Goal: Task Accomplishment & Management: Complete application form

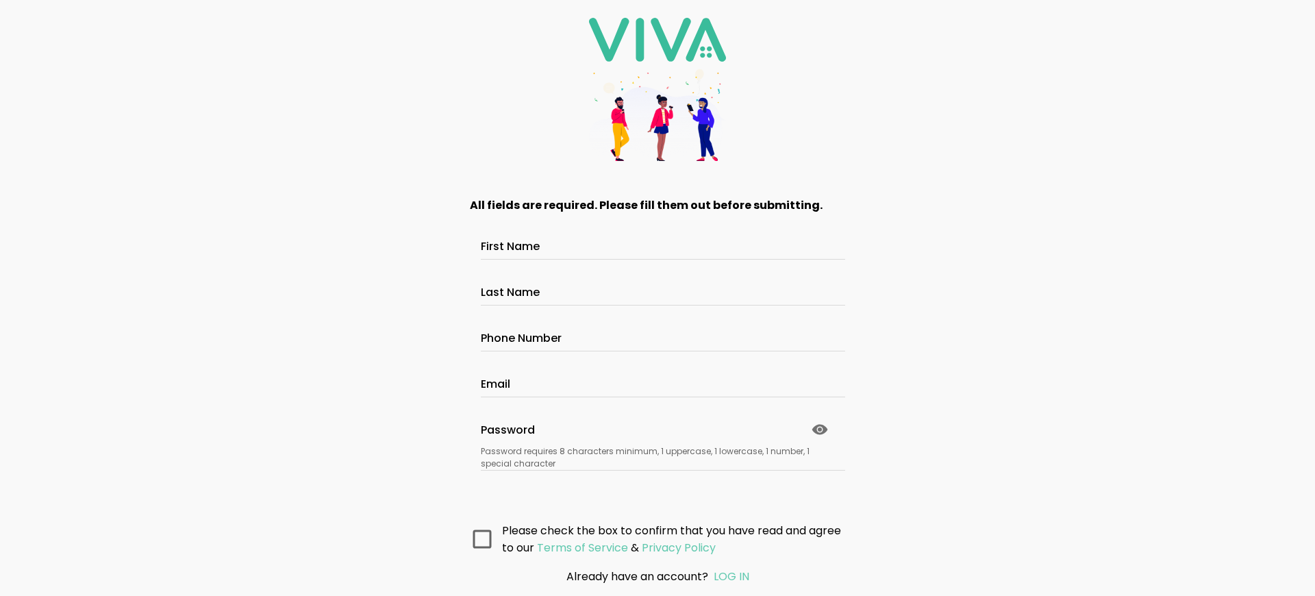
click at [652, 538] on main "All fields are required. Please fill them out before submitting. First Name Las…" at bounding box center [657, 368] width 411 height 378
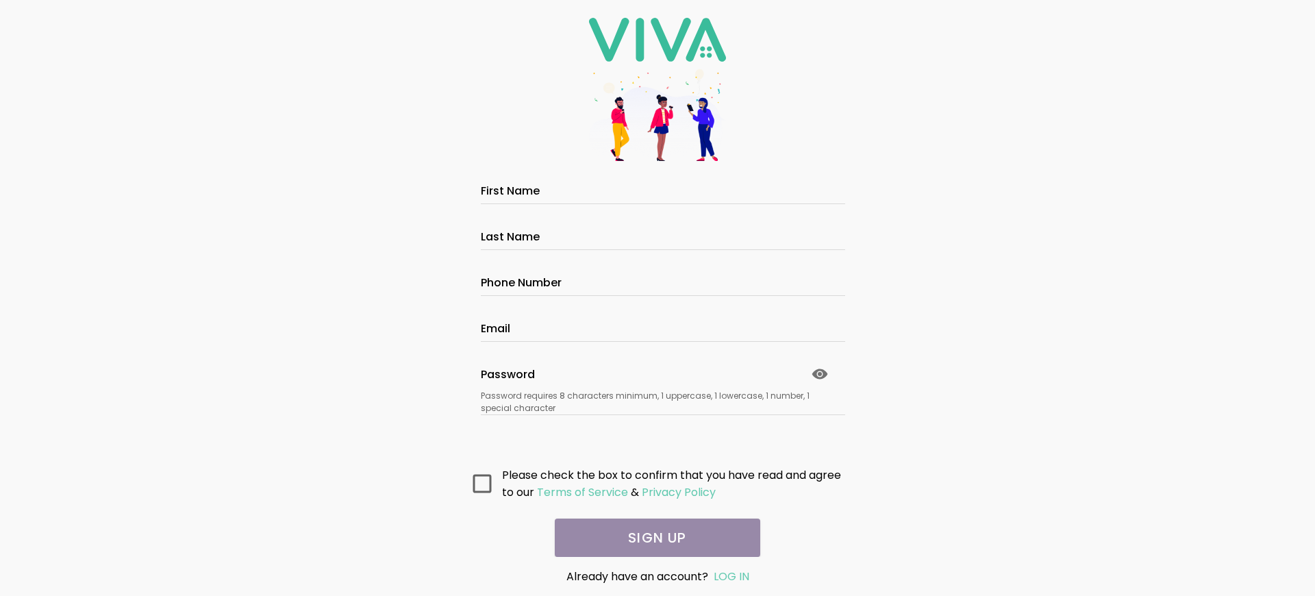
click at [652, 538] on main "All fields are required. Please fill them out before submitting. First Name Las…" at bounding box center [657, 368] width 411 height 378
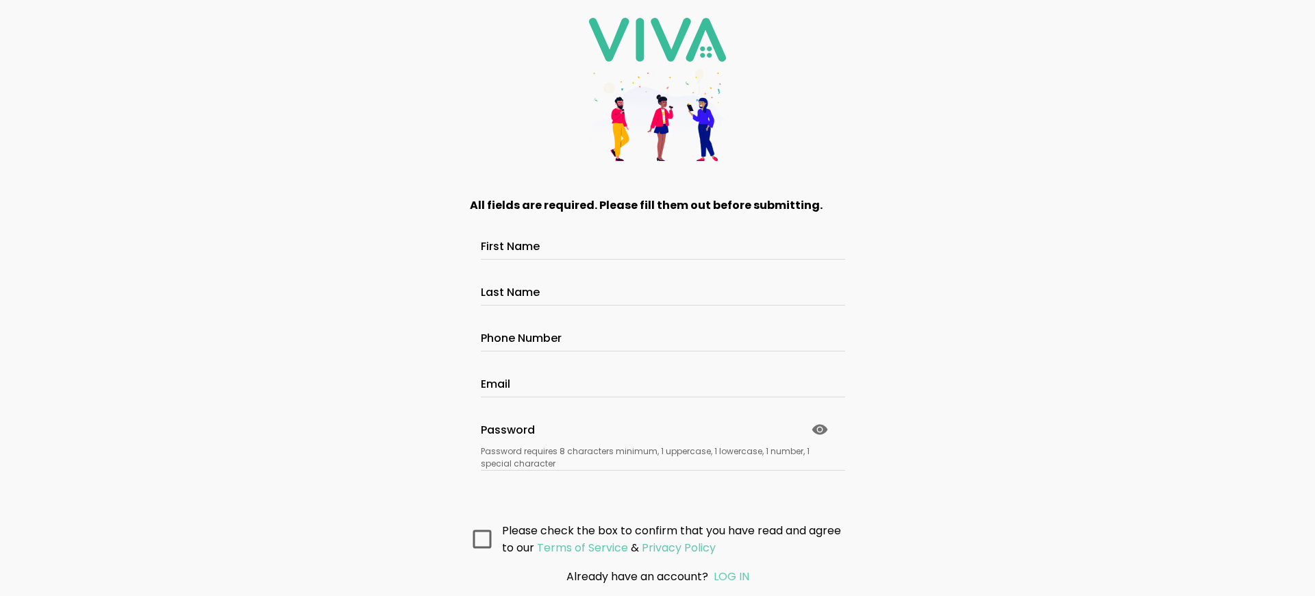
click at [652, 538] on main "All fields are required. Please fill them out before submitting. First Name Las…" at bounding box center [657, 368] width 411 height 378
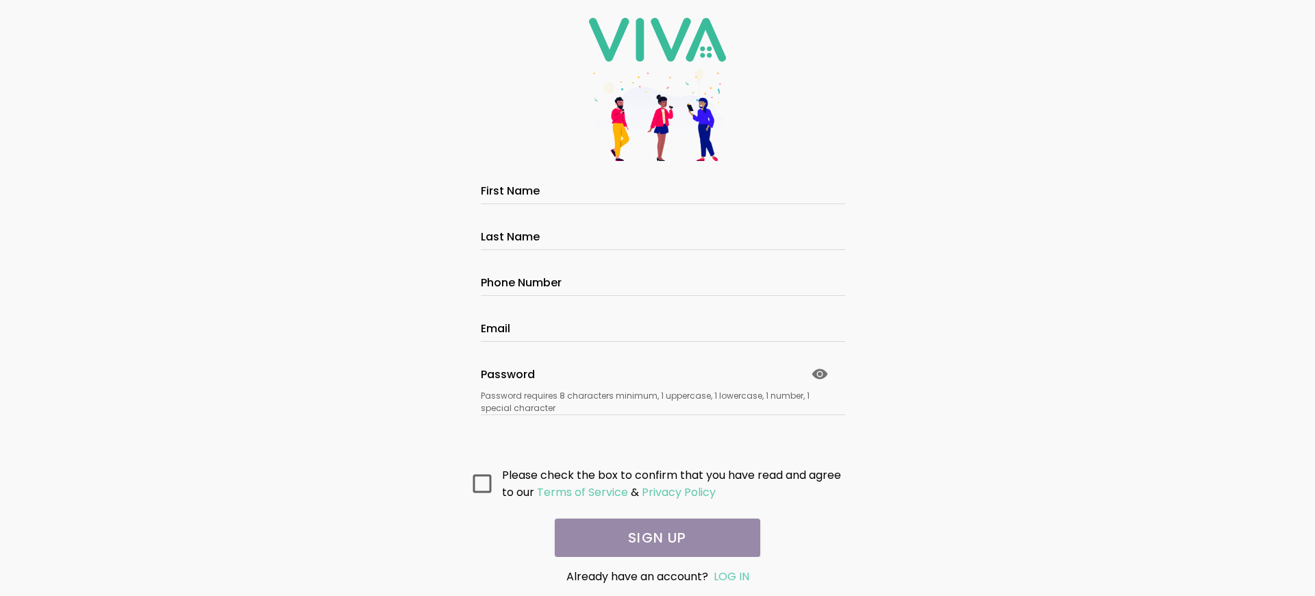
click at [652, 538] on main "All fields are required. Please fill them out before submitting. First Name Las…" at bounding box center [657, 368] width 411 height 378
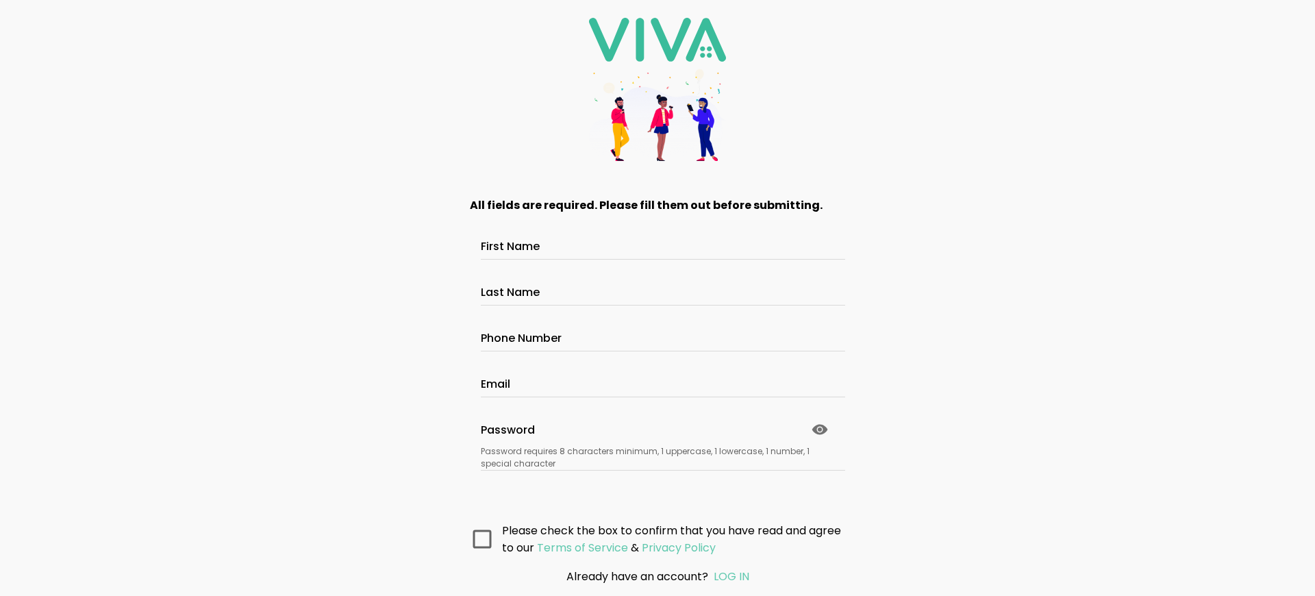
click at [652, 538] on main "All fields are required. Please fill them out before submitting. First Name Las…" at bounding box center [657, 368] width 411 height 378
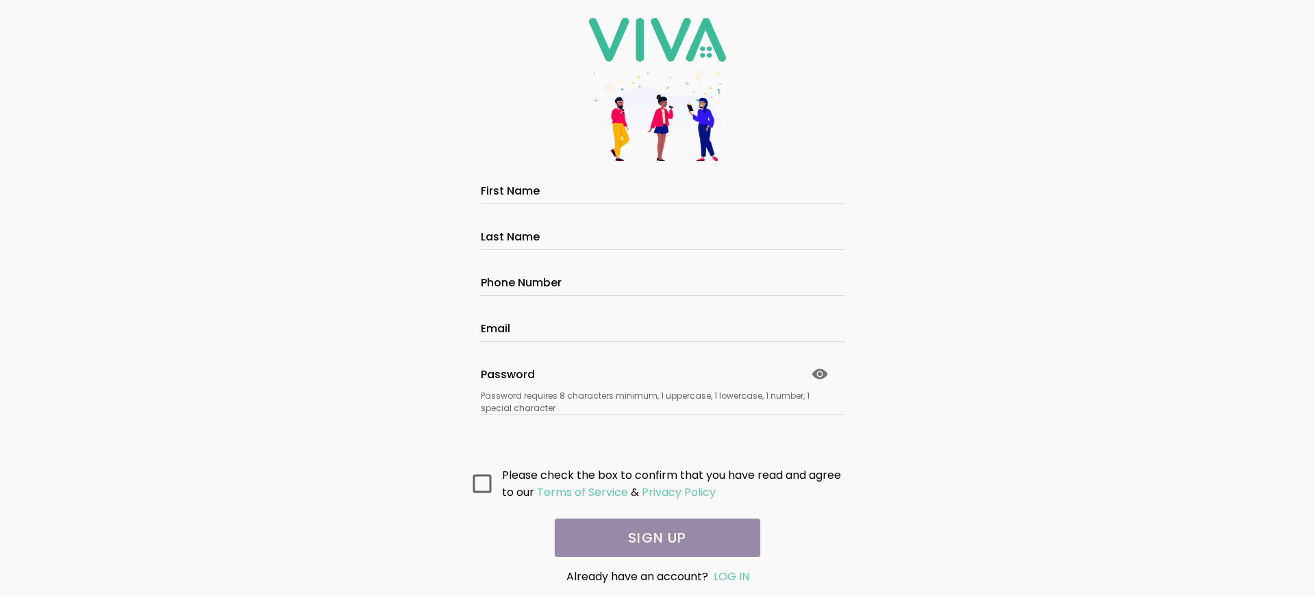
click at [652, 538] on main "All fields are required. Please fill them out before submitting. First Name Las…" at bounding box center [657, 368] width 411 height 378
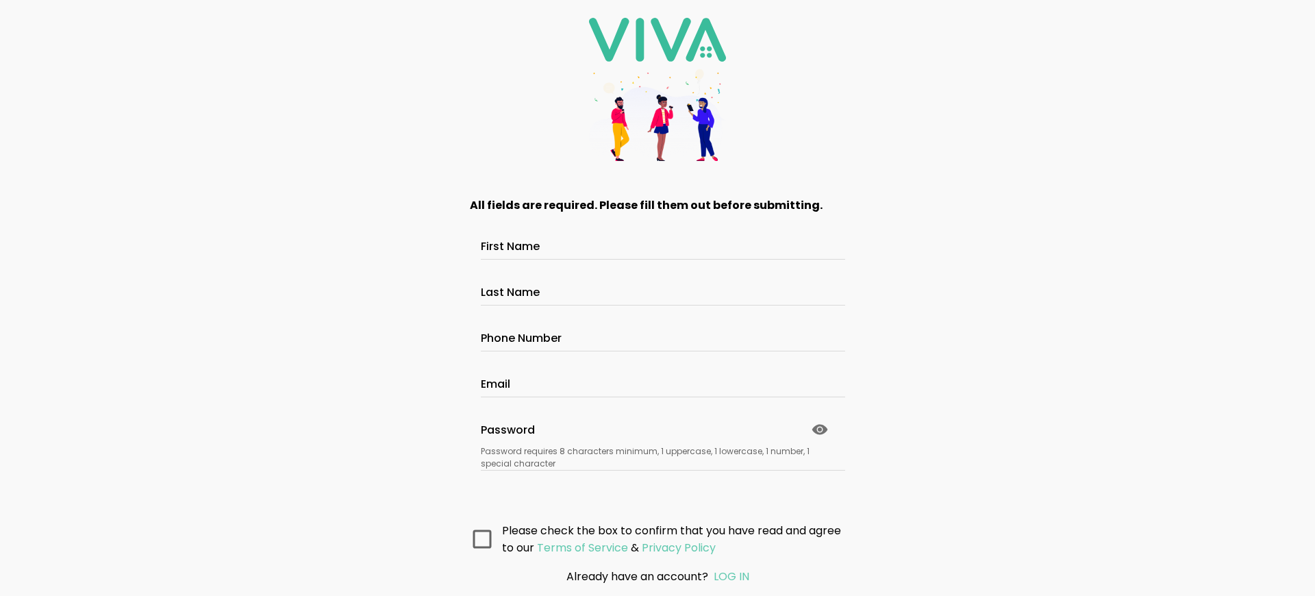
click at [652, 538] on main "All fields are required. Please fill them out before submitting. First Name Las…" at bounding box center [657, 368] width 411 height 378
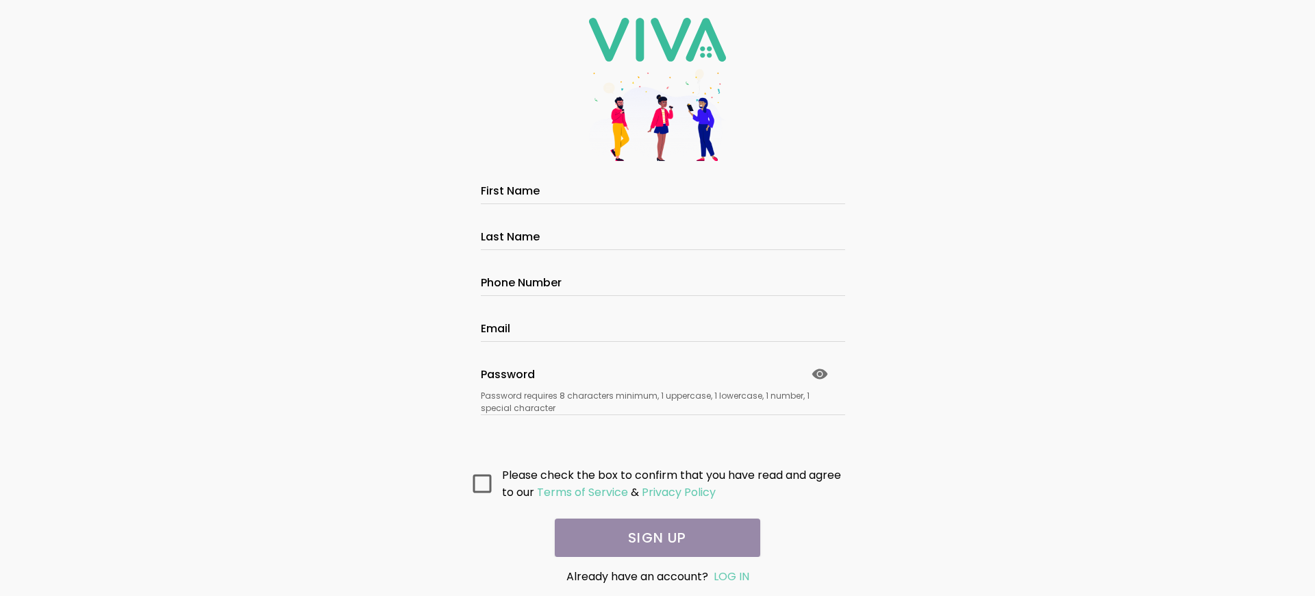
click at [652, 538] on main "All fields are required. Please fill them out before submitting. First Name Las…" at bounding box center [657, 368] width 411 height 378
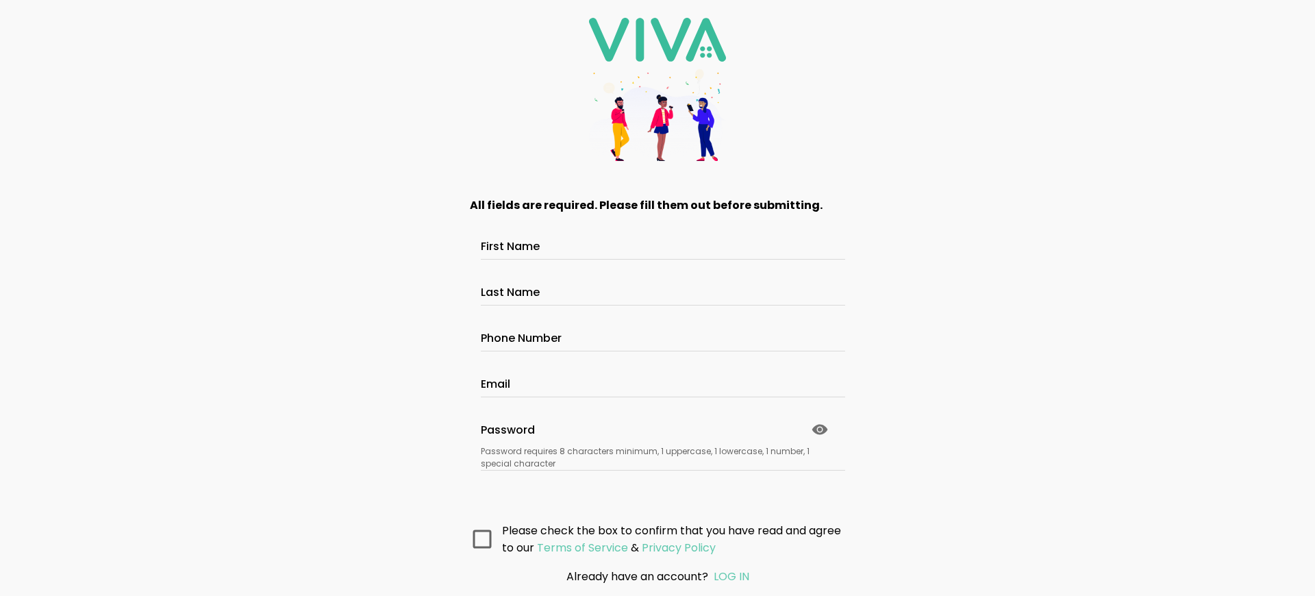
click at [652, 538] on main "All fields are required. Please fill them out before submitting. First Name Las…" at bounding box center [657, 368] width 411 height 378
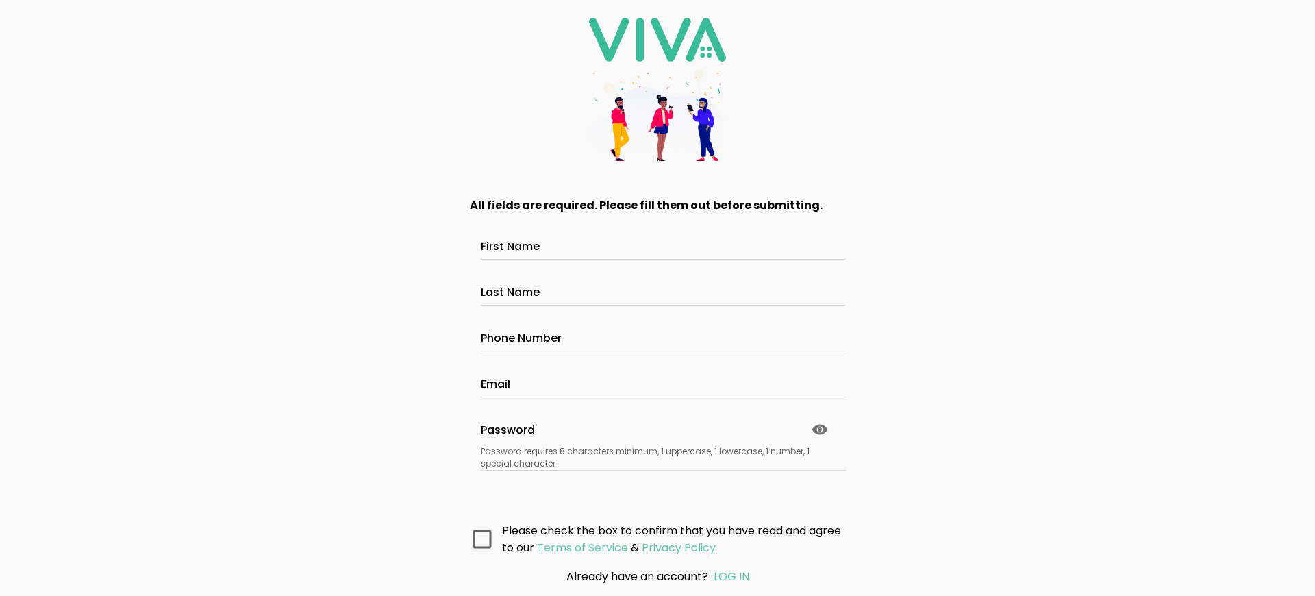
scroll to position [100, 0]
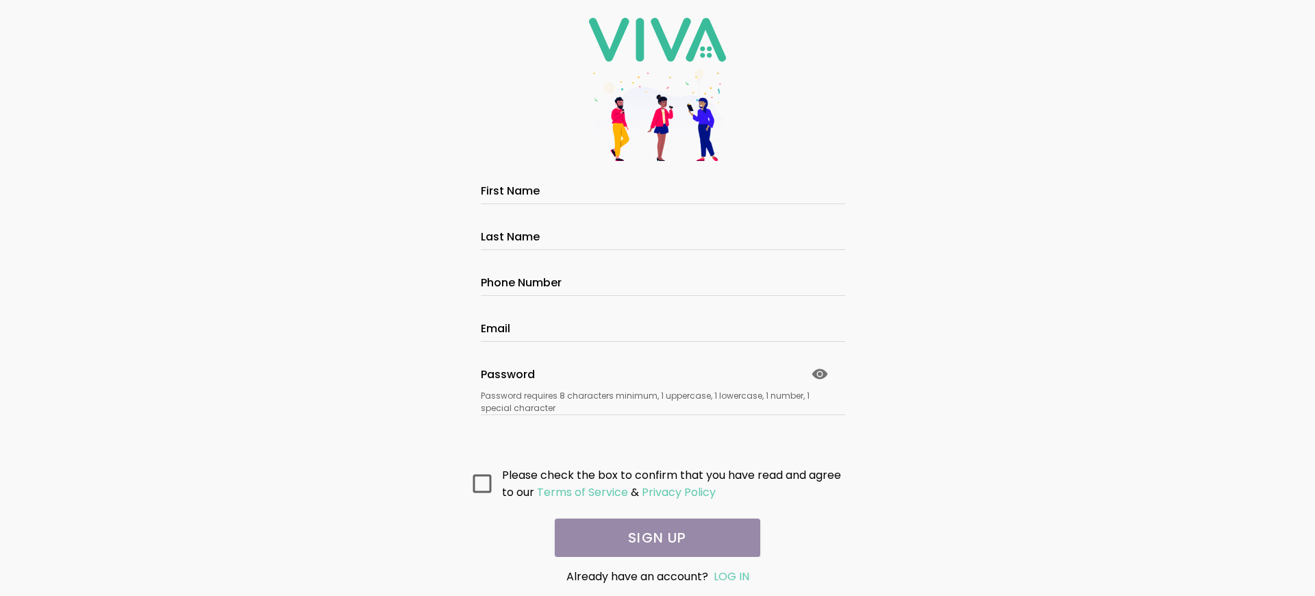
click at [652, 538] on main "All fields are required. Please fill them out before submitting. First Name Las…" at bounding box center [657, 368] width 411 height 378
